Goal: Information Seeking & Learning: Check status

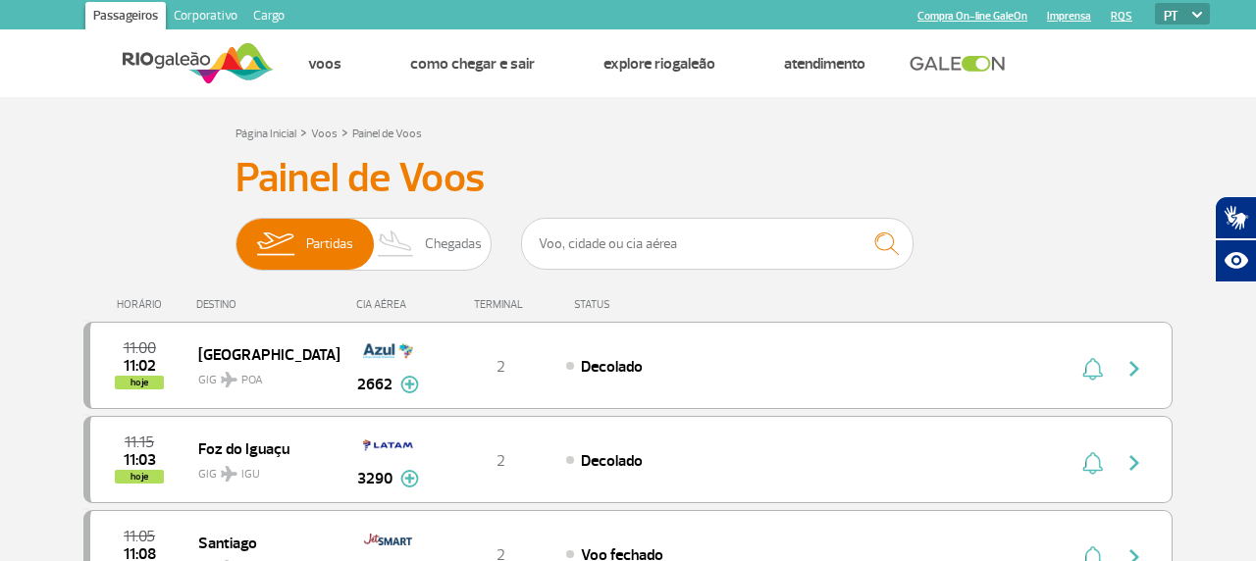
click at [457, 262] on span "Chegadas" at bounding box center [453, 244] width 57 height 51
click at [235, 235] on input "Partidas Chegadas" at bounding box center [235, 235] width 0 height 0
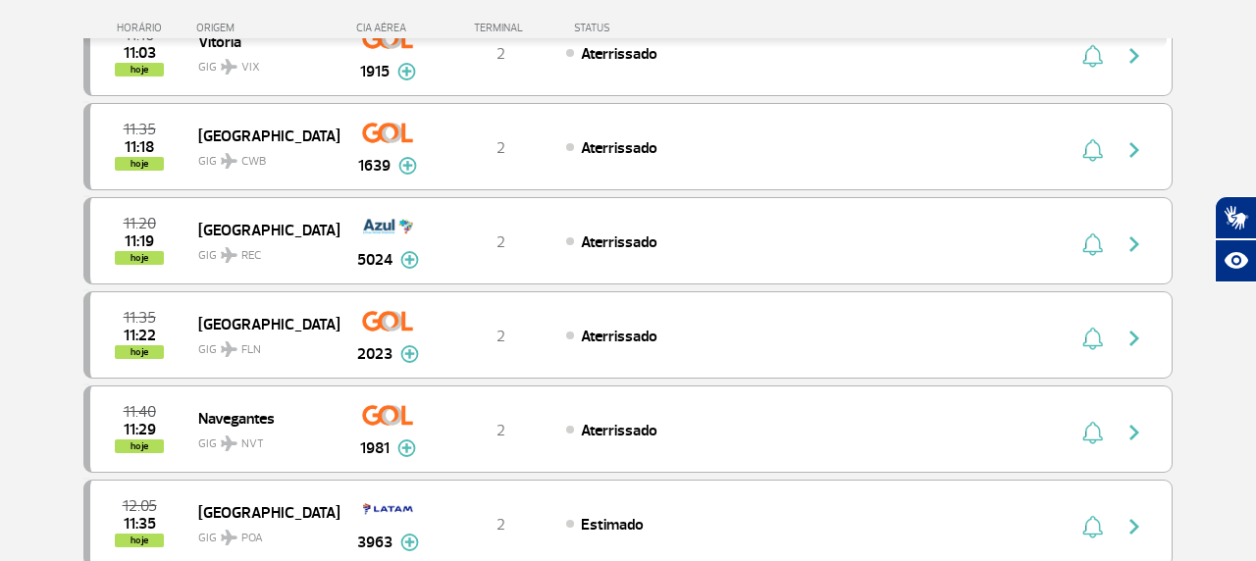
scroll to position [434, 0]
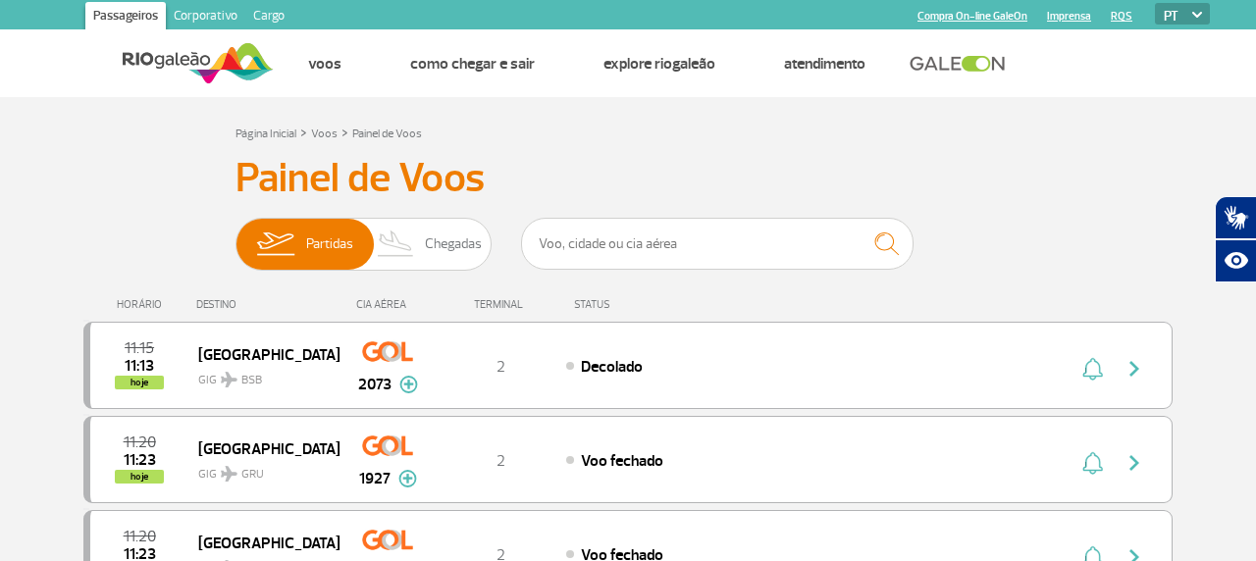
click at [444, 237] on span "Chegadas" at bounding box center [453, 244] width 57 height 51
click at [235, 235] on input "Partidas Chegadas" at bounding box center [235, 235] width 0 height 0
click at [457, 239] on span "Chegadas" at bounding box center [453, 244] width 57 height 51
click at [235, 235] on input "Partidas Chegadas" at bounding box center [235, 235] width 0 height 0
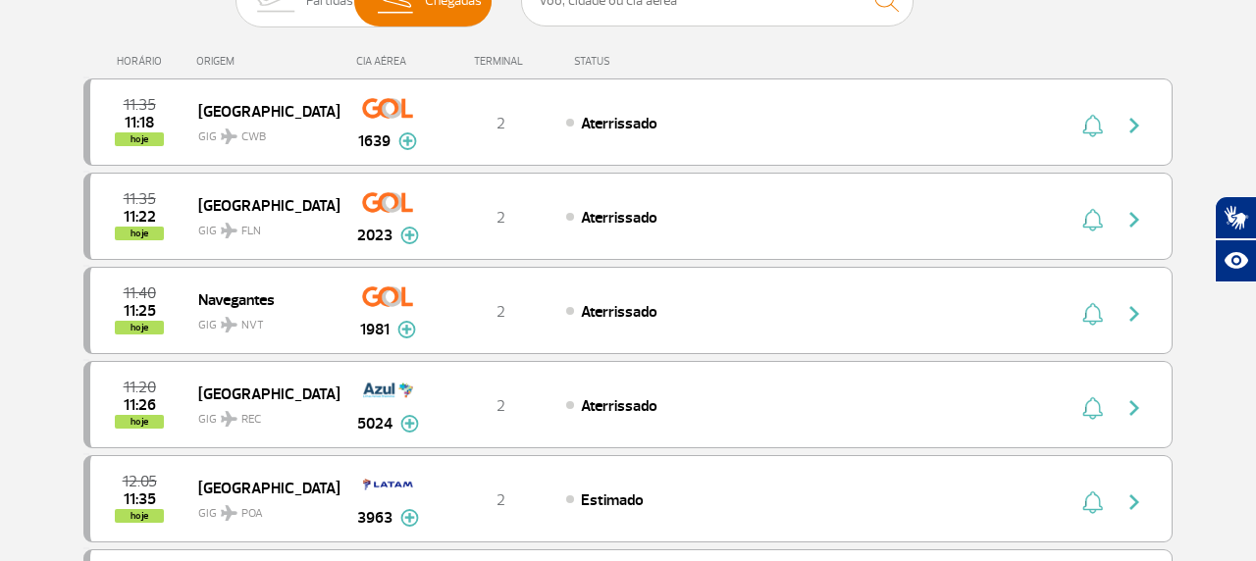
scroll to position [269, 0]
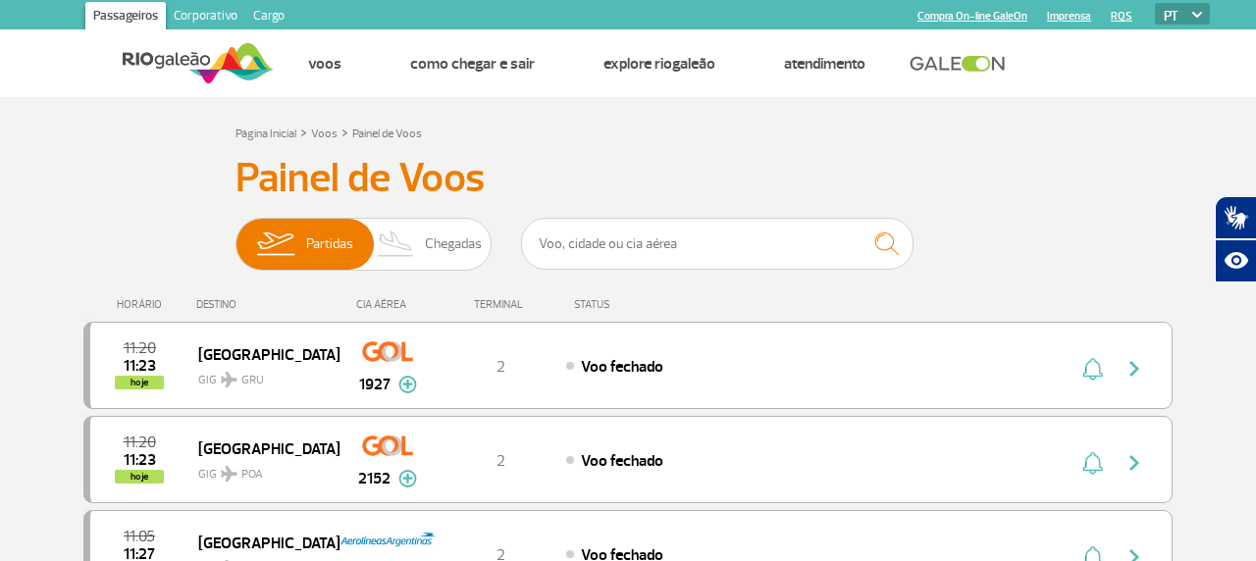
click at [426, 269] on span "Chegadas" at bounding box center [453, 244] width 57 height 51
click at [235, 235] on input "Partidas Chegadas" at bounding box center [235, 235] width 0 height 0
click at [452, 246] on span "Chegadas" at bounding box center [453, 244] width 57 height 51
click at [235, 235] on input "Partidas Chegadas" at bounding box center [235, 235] width 0 height 0
click at [442, 243] on span "Chegadas" at bounding box center [453, 244] width 57 height 51
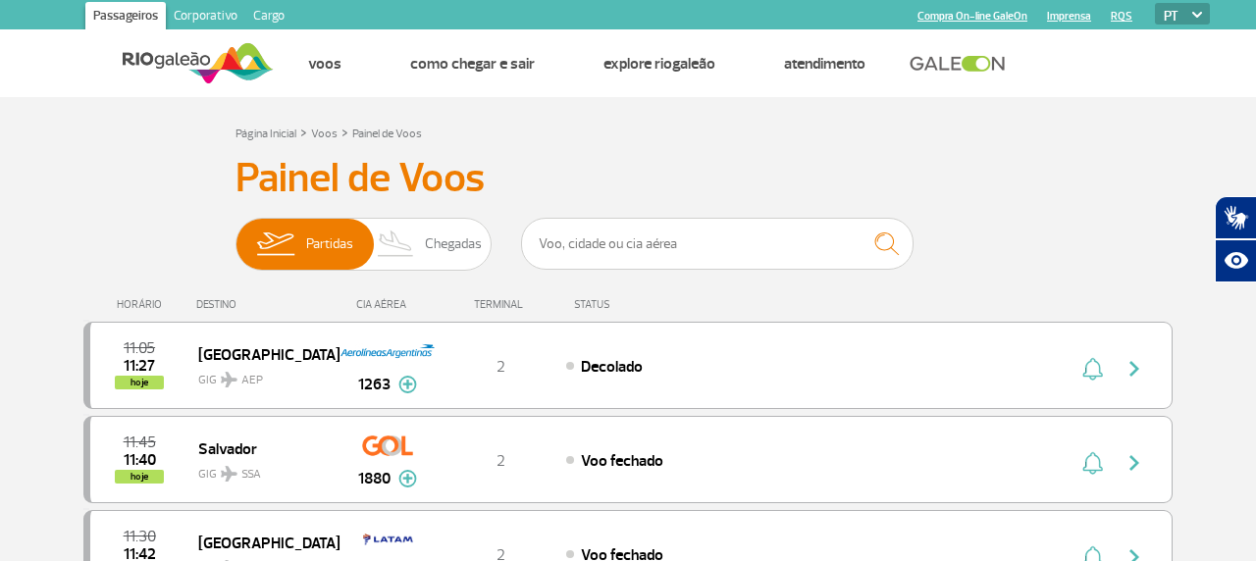
click at [235, 235] on input "Partidas Chegadas" at bounding box center [235, 235] width 0 height 0
click at [438, 230] on span "Chegadas" at bounding box center [453, 244] width 57 height 51
click at [235, 235] on input "Partidas Chegadas" at bounding box center [235, 235] width 0 height 0
click at [437, 247] on span "Chegadas" at bounding box center [453, 244] width 57 height 51
click at [235, 235] on input "Partidas Chegadas" at bounding box center [235, 235] width 0 height 0
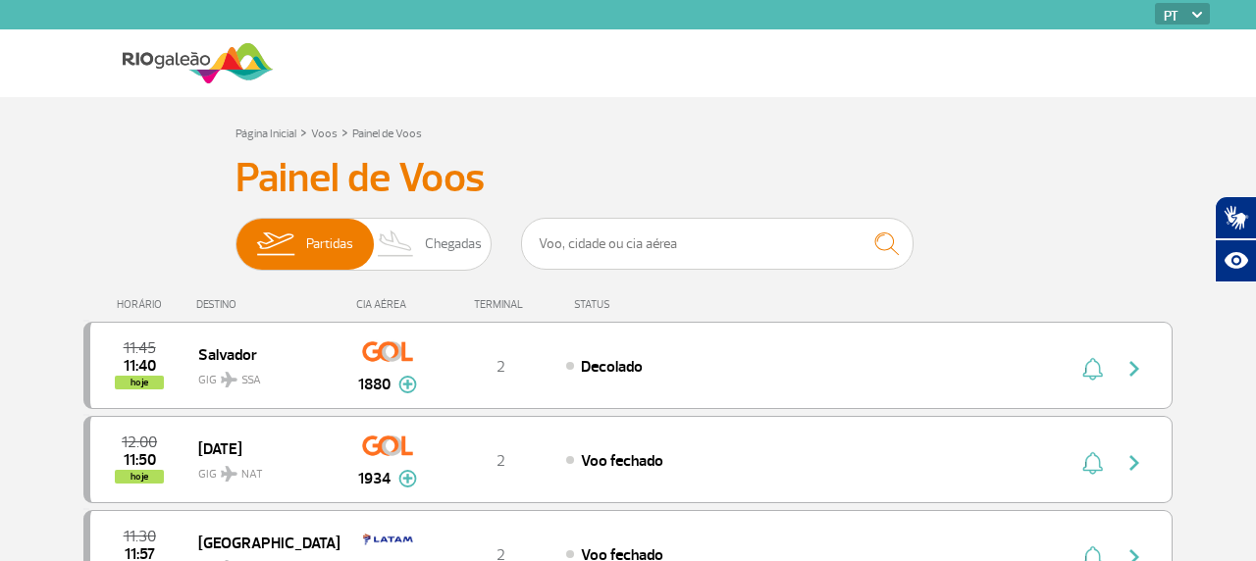
click at [471, 241] on span "Chegadas" at bounding box center [453, 244] width 57 height 51
click at [235, 235] on input "Partidas Chegadas" at bounding box center [235, 235] width 0 height 0
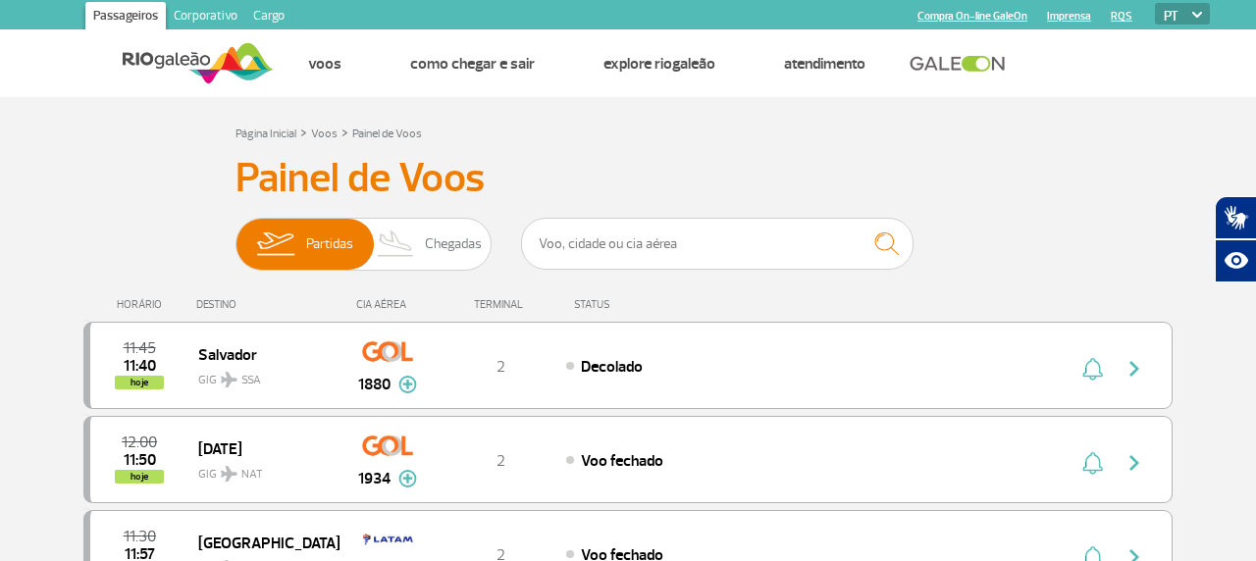
click at [451, 246] on span "Chegadas" at bounding box center [453, 244] width 57 height 51
click at [235, 235] on input "Partidas Chegadas" at bounding box center [235, 235] width 0 height 0
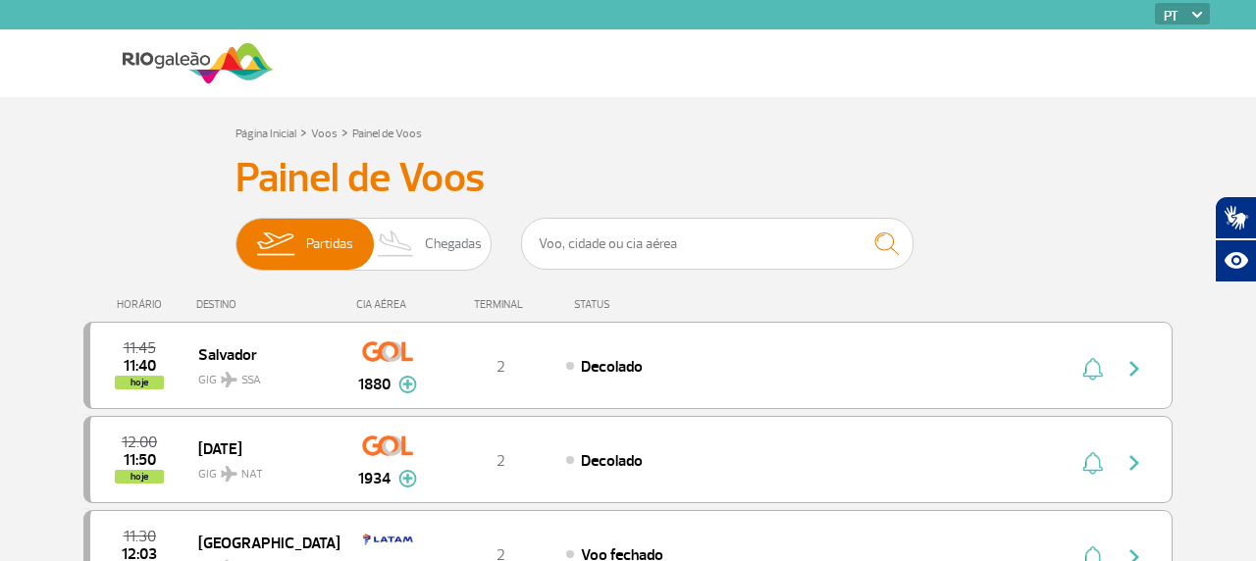
click at [461, 268] on span "Chegadas" at bounding box center [453, 244] width 57 height 51
click at [235, 235] on input "Partidas Chegadas" at bounding box center [235, 235] width 0 height 0
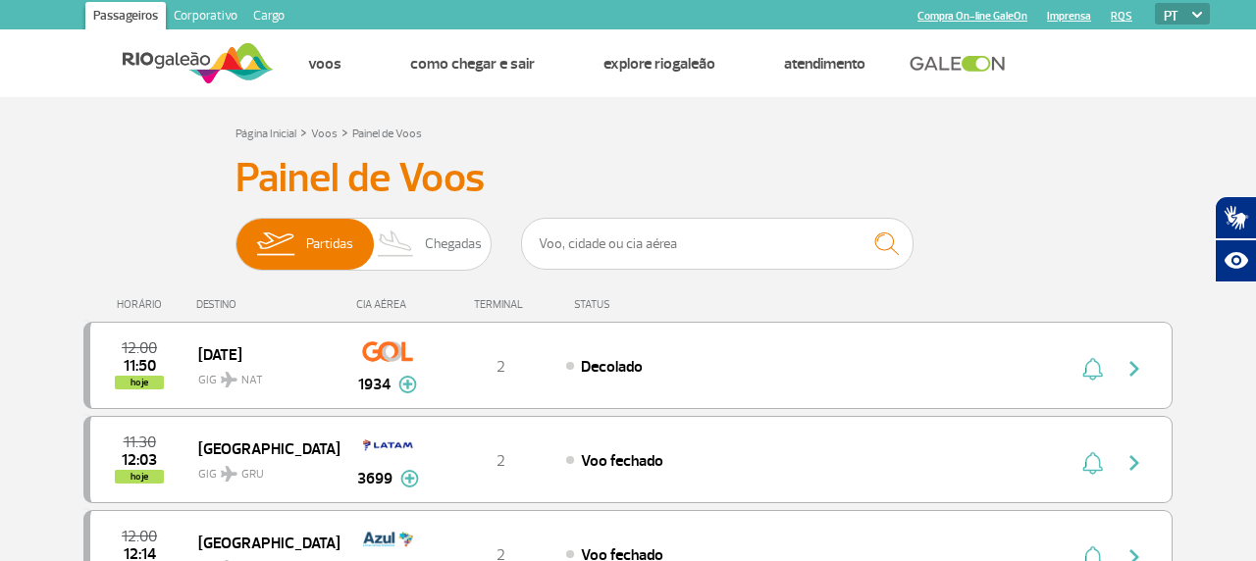
click at [461, 243] on span "Chegadas" at bounding box center [453, 244] width 57 height 51
click at [235, 235] on input "Partidas Chegadas" at bounding box center [235, 235] width 0 height 0
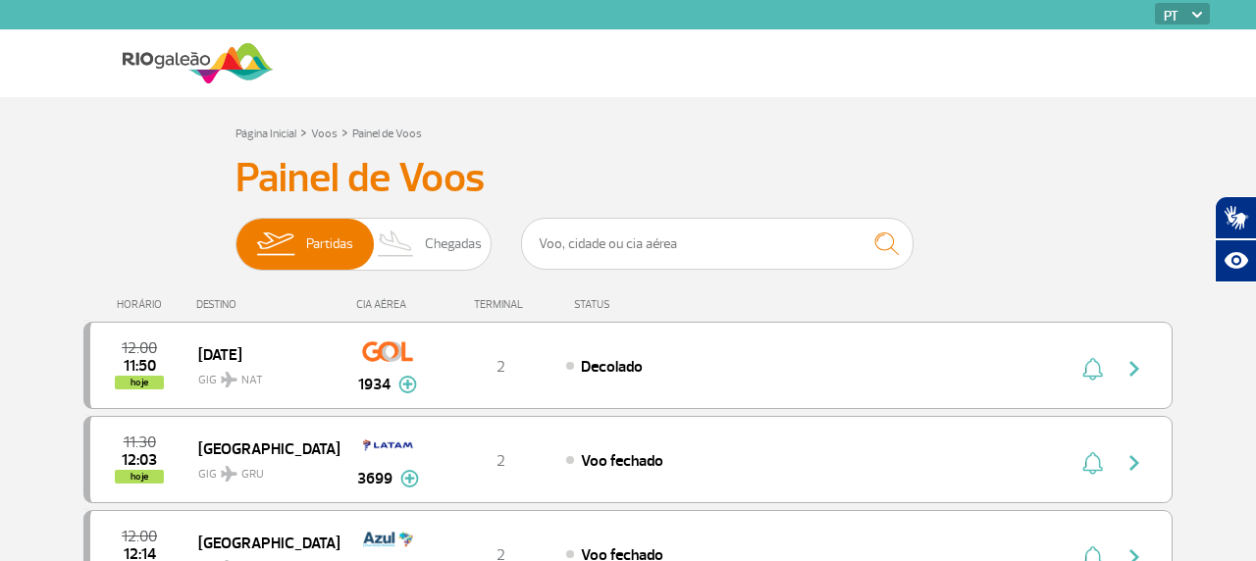
click at [474, 268] on span "Chegadas" at bounding box center [453, 244] width 57 height 51
click at [235, 235] on input "Partidas Chegadas" at bounding box center [235, 235] width 0 height 0
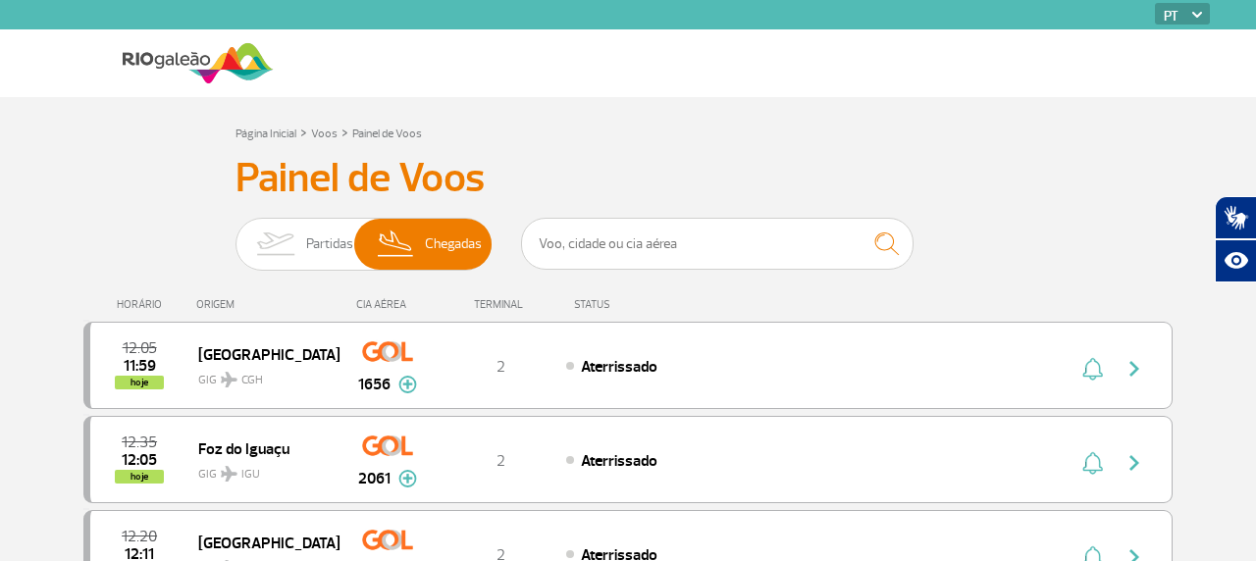
scroll to position [121, 0]
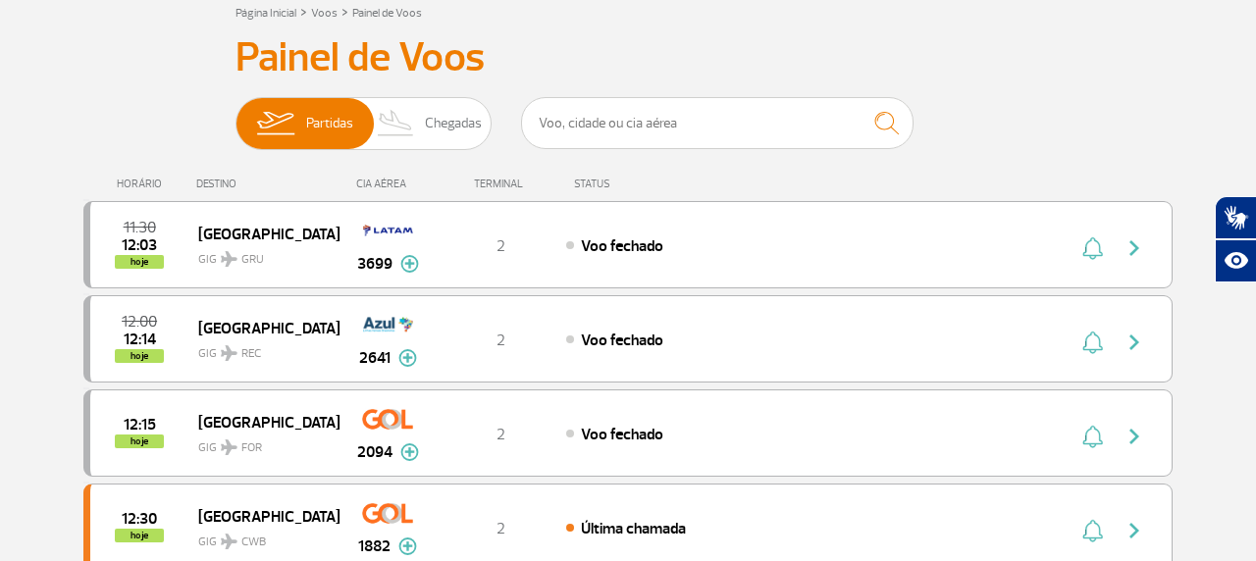
click at [424, 135] on img at bounding box center [396, 123] width 58 height 51
click at [235, 114] on input "Partidas Chegadas" at bounding box center [235, 114] width 0 height 0
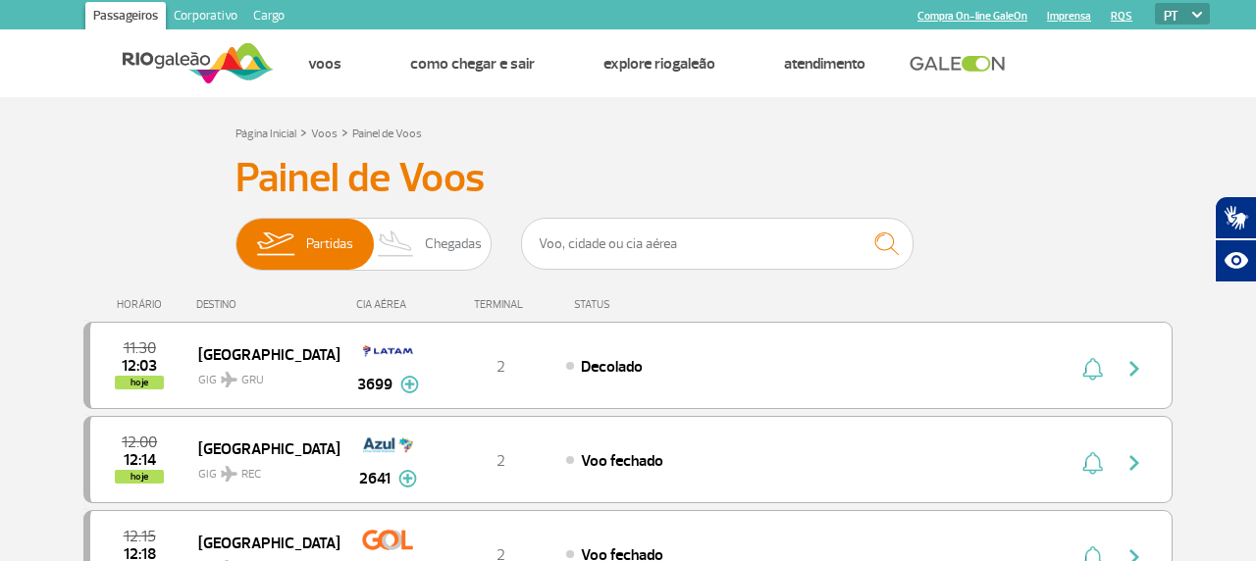
click at [427, 232] on span "Chegadas" at bounding box center [453, 244] width 57 height 51
click at [235, 235] on input "Partidas Chegadas" at bounding box center [235, 235] width 0 height 0
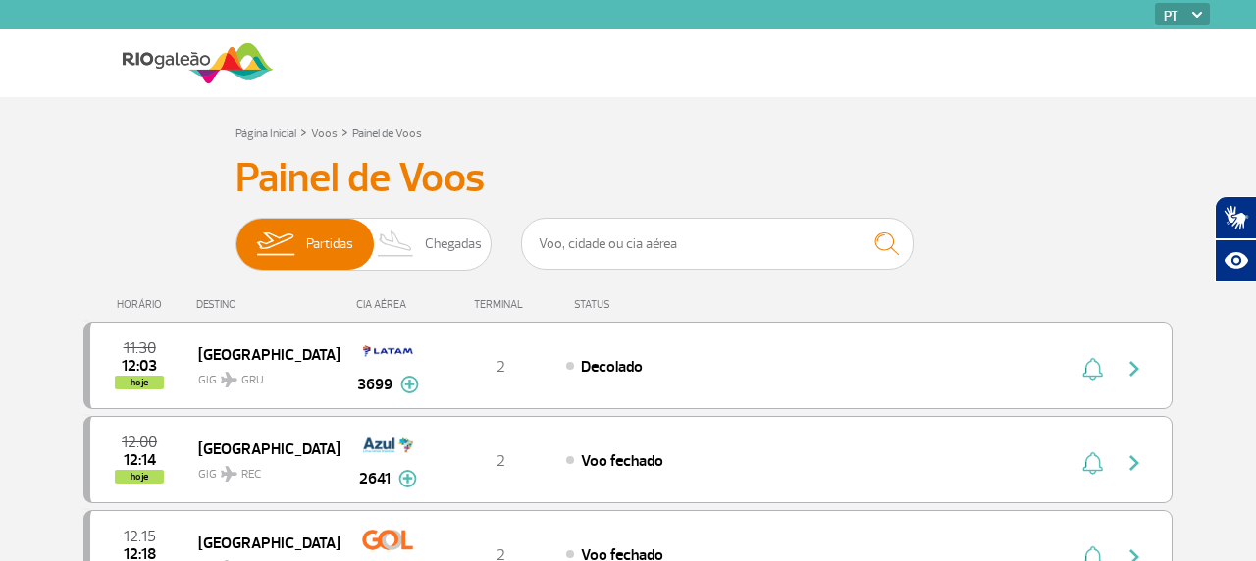
click at [455, 245] on span "Chegadas" at bounding box center [453, 244] width 57 height 51
click at [235, 235] on input "Partidas Chegadas" at bounding box center [235, 235] width 0 height 0
click at [451, 249] on span "Chegadas" at bounding box center [453, 244] width 57 height 51
click at [235, 235] on input "Partidas Chegadas" at bounding box center [235, 235] width 0 height 0
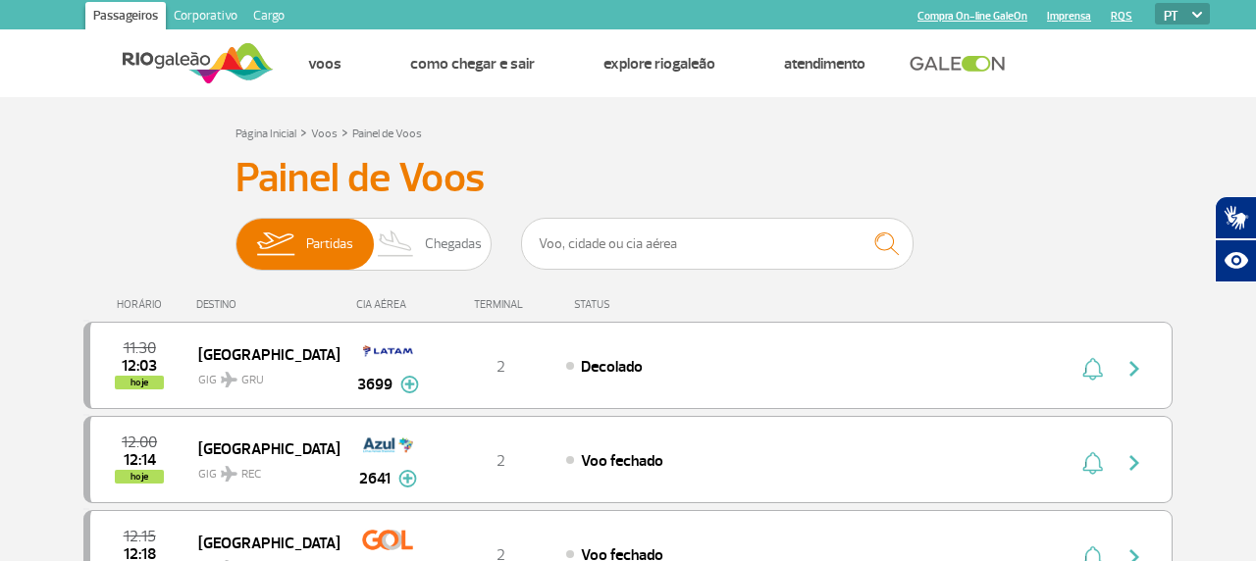
click at [459, 244] on span "Chegadas" at bounding box center [453, 244] width 57 height 51
click at [235, 235] on input "Partidas Chegadas" at bounding box center [235, 235] width 0 height 0
click at [451, 243] on span "Chegadas" at bounding box center [453, 244] width 57 height 51
click at [235, 235] on input "Partidas Chegadas" at bounding box center [235, 235] width 0 height 0
